Goal: Task Accomplishment & Management: Manage account settings

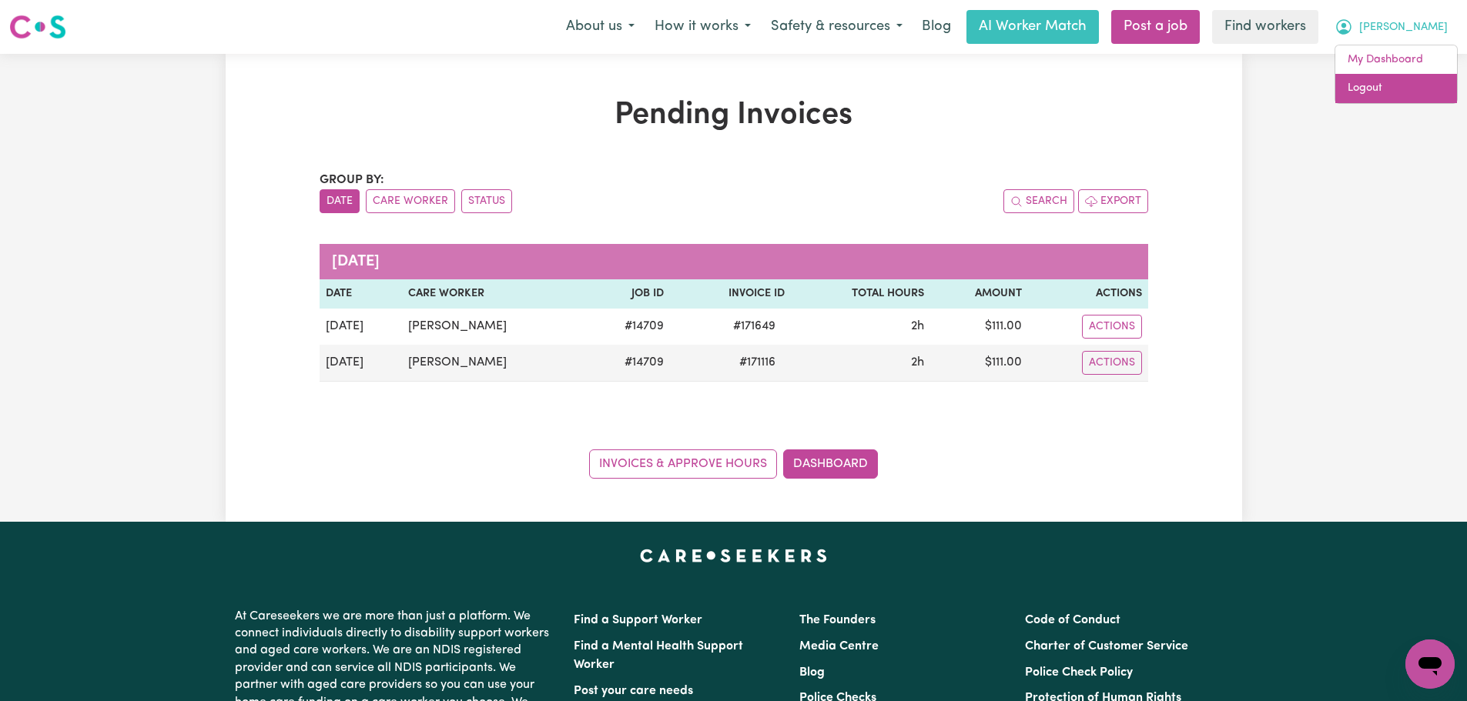
click at [1393, 82] on link "Logout" at bounding box center [1396, 88] width 122 height 29
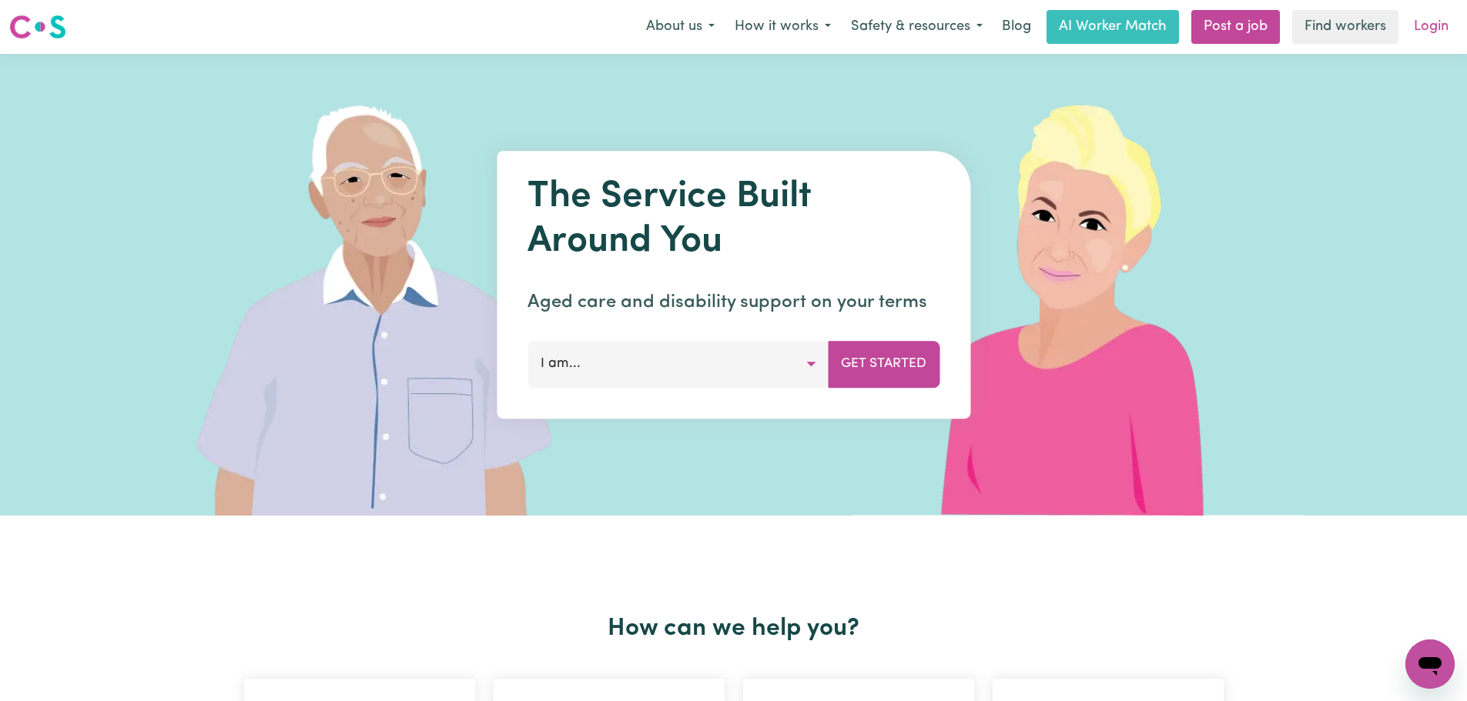
click at [1425, 24] on link "Login" at bounding box center [1431, 27] width 53 height 34
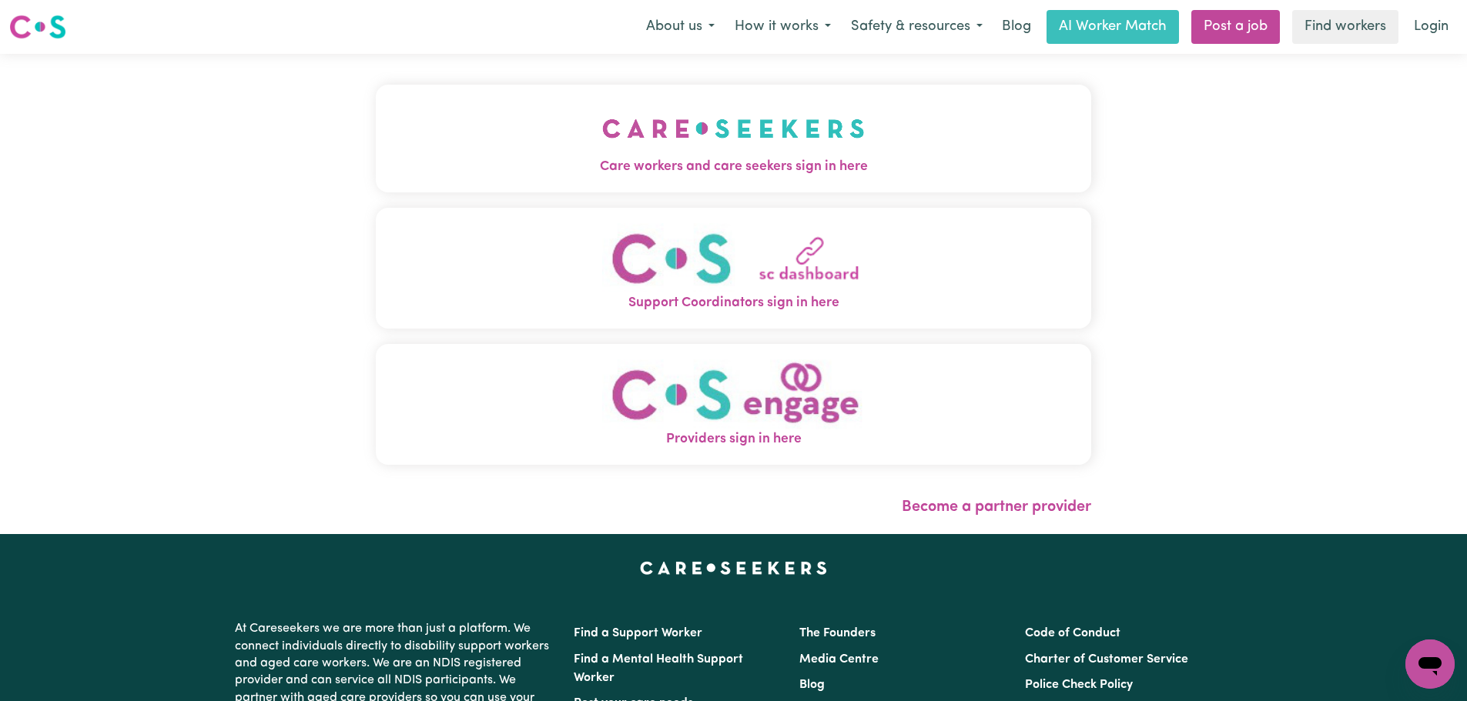
click at [586, 162] on span "Care workers and care seekers sign in here" at bounding box center [733, 167] width 715 height 20
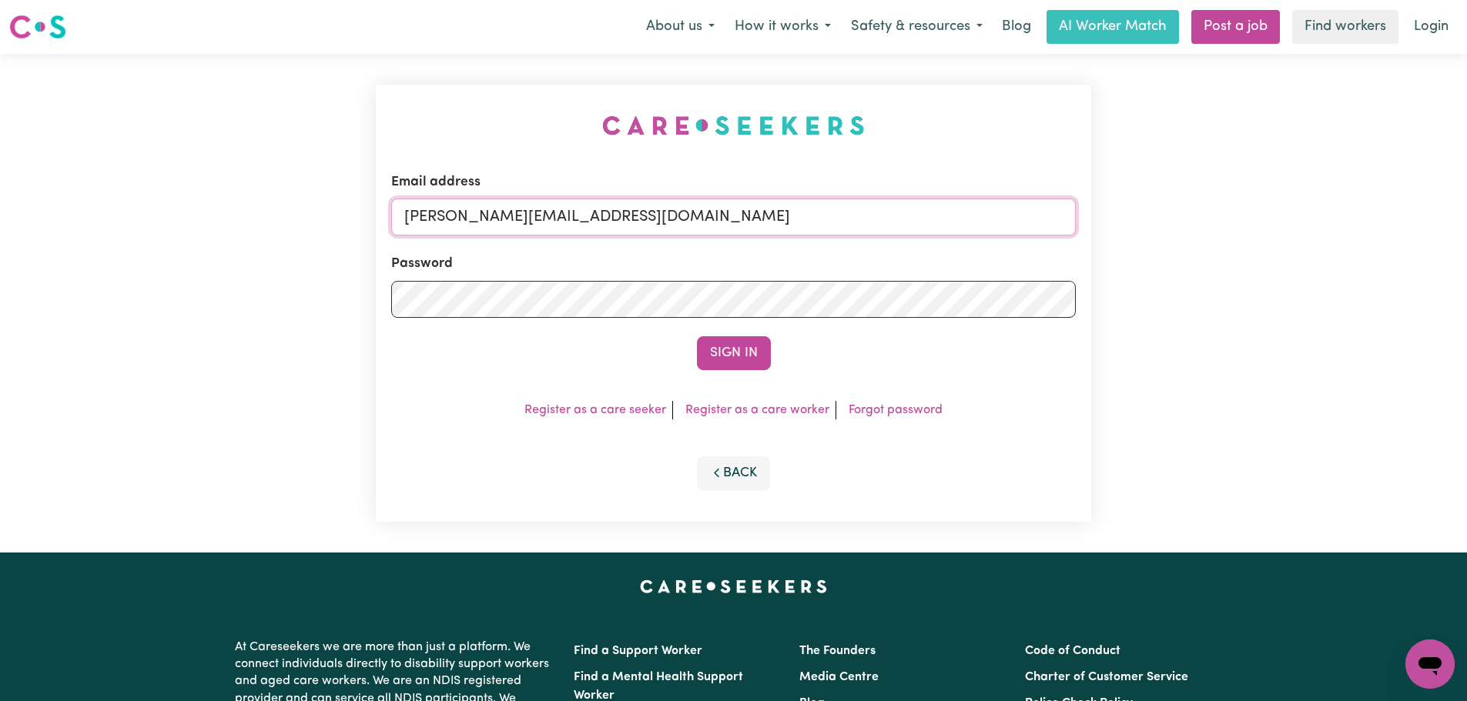
click at [728, 209] on input "[PERSON_NAME][EMAIL_ADDRESS][DOMAIN_NAME]" at bounding box center [733, 217] width 685 height 37
drag, startPoint x: 781, startPoint y: 214, endPoint x: 490, endPoint y: 207, distance: 291.2
click at [484, 208] on input "[EMAIL_ADDRESS][DOMAIN_NAME] |" at bounding box center [733, 217] width 685 height 37
click at [722, 215] on input "[EMAIL_ADDRESS][DOMAIN_NAME] |" at bounding box center [733, 217] width 685 height 37
type input "[EMAIL_ADDRESS][DOMAIN_NAME]"
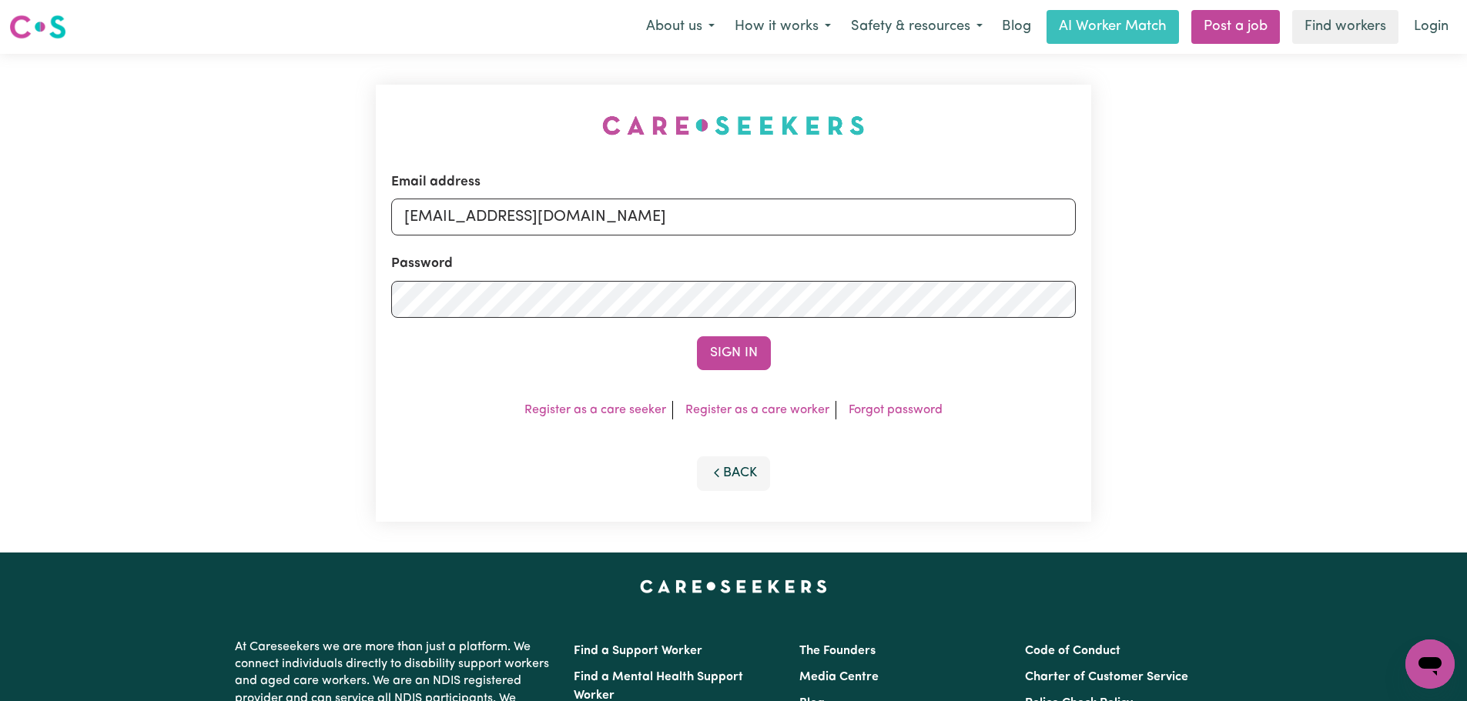
click at [697, 337] on button "Sign In" at bounding box center [734, 354] width 74 height 34
